Goal: Information Seeking & Learning: Learn about a topic

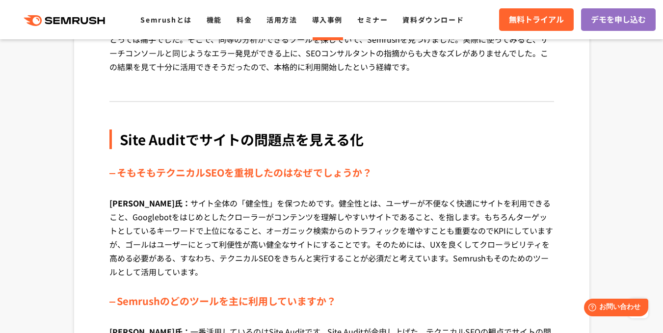
scroll to position [1133, 0]
drag, startPoint x: 189, startPoint y: 159, endPoint x: 264, endPoint y: 160, distance: 75.1
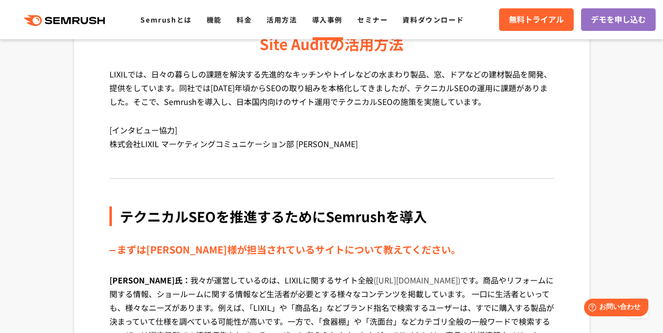
scroll to position [0, 0]
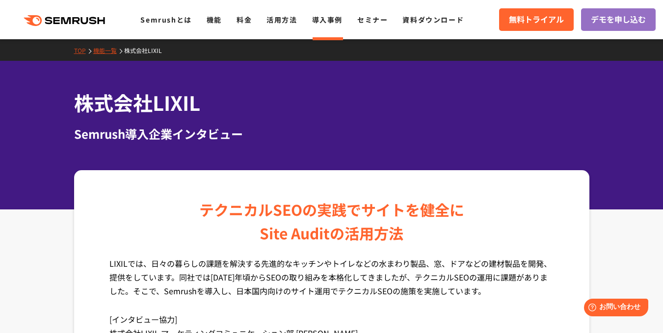
click at [475, 270] on p "LIXILでは、日々の暮らしの課題を解決する先進的なキッチンやトイレなどの水まわり製品、窓、ドアなどの建材製品を開発、提供をしています。同社では[DATE]年…" at bounding box center [331, 285] width 445 height 56
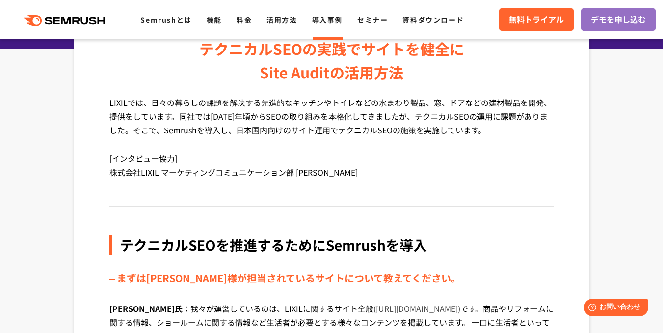
scroll to position [153, 0]
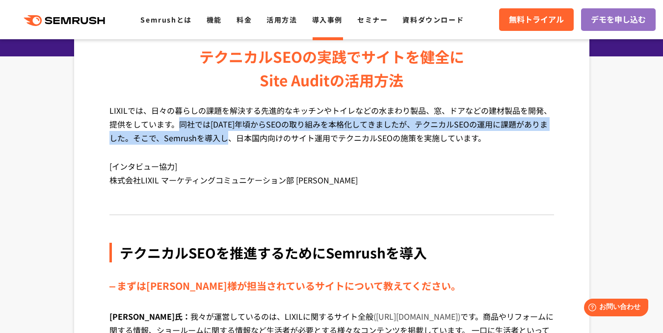
drag, startPoint x: 240, startPoint y: 150, endPoint x: 180, endPoint y: 122, distance: 65.7
click at [180, 122] on p "LIXILでは、日々の暮らしの課題を解決する先進的なキッチンやトイレなどの水まわり製品、窓、ドアなどの建材製品を開発、提供をしています。同社では[DATE]年…" at bounding box center [331, 132] width 445 height 56
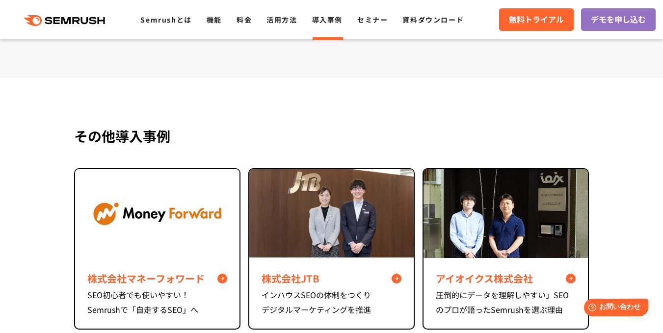
scroll to position [3685, 0]
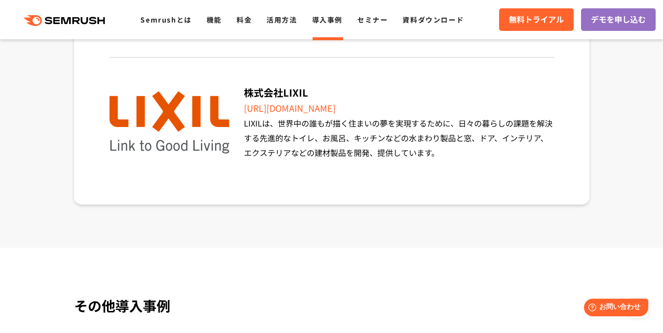
drag, startPoint x: 197, startPoint y: 95, endPoint x: 400, endPoint y: 78, distance: 203.0
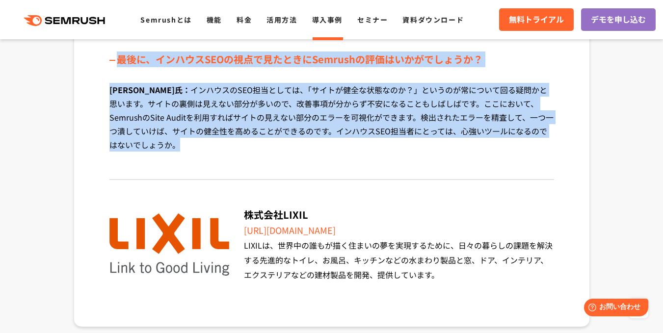
scroll to position [3562, 0]
copy div "loremIPSumdolorsita Cons Adipiscing ELITSed、doeiusmodtemporincididuntutlaboreet…"
click at [189, 161] on p "[PERSON_NAME]氏： インハウスのSEO担当としては、「サイトが健全な状態なのか？」というのが常について回る疑問かと思います。サイトの裏側は見えない…" at bounding box center [331, 124] width 445 height 83
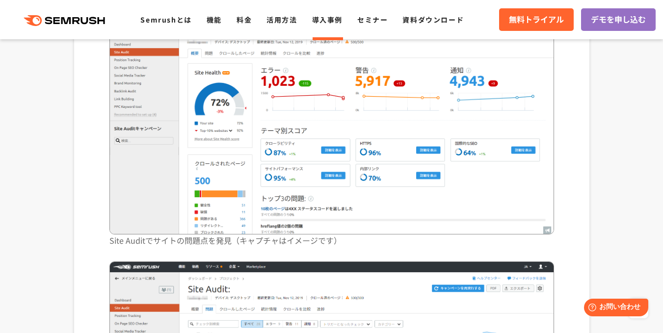
scroll to position [1779, 0]
